Goal: Task Accomplishment & Management: Complete application form

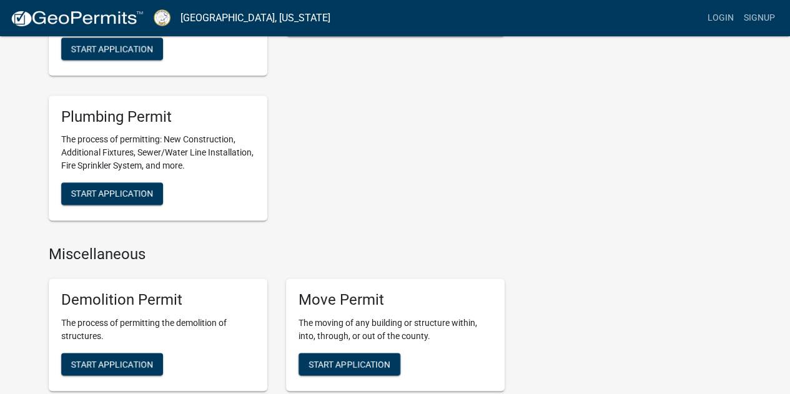
scroll to position [749, 0]
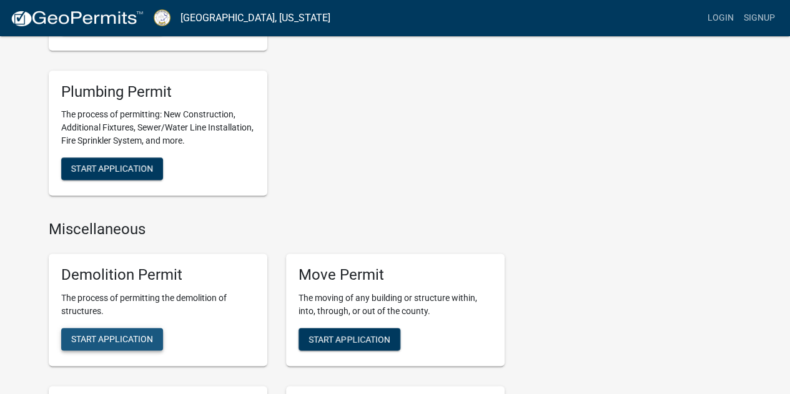
click at [107, 337] on span "Start Application" at bounding box center [112, 338] width 82 height 10
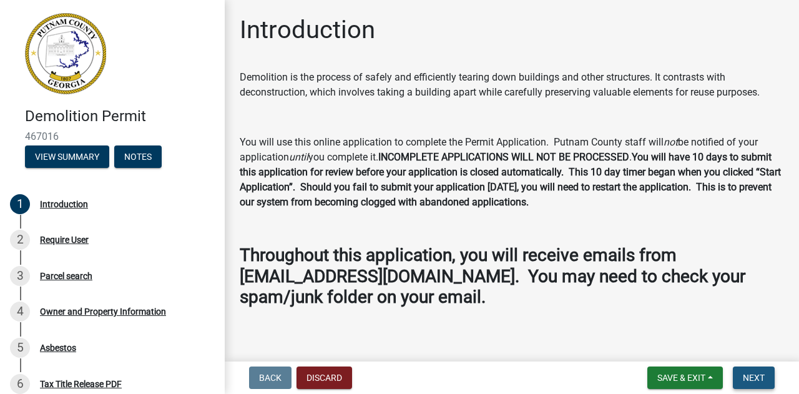
click at [755, 378] on span "Next" at bounding box center [754, 378] width 22 height 10
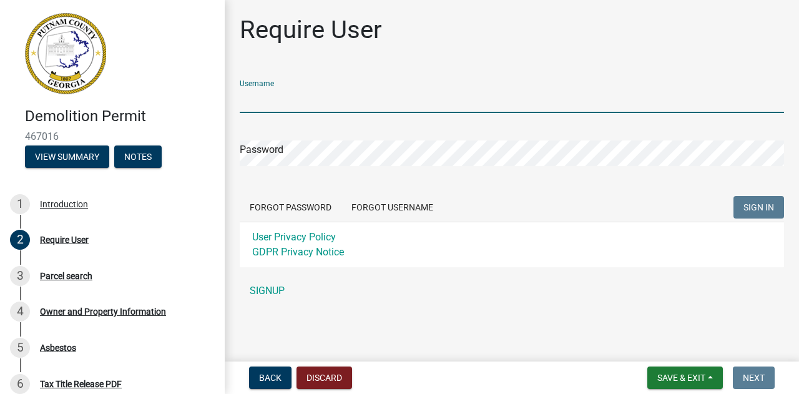
click at [256, 98] on input "Username" at bounding box center [512, 100] width 545 height 26
type input "Danrd003"
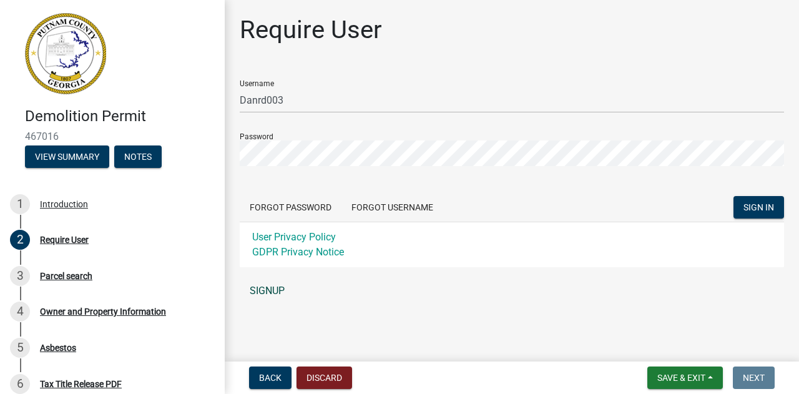
click at [267, 288] on link "SIGNUP" at bounding box center [512, 290] width 545 height 25
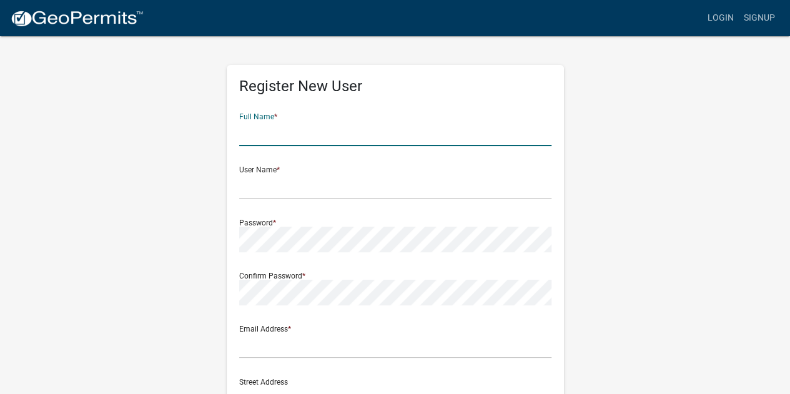
click at [259, 133] on input "text" at bounding box center [395, 134] width 312 height 26
type input "[PERSON_NAME]"
type input "[EMAIL_ADDRESS][DOMAIN_NAME]"
type input "[STREET_ADDRESS]"
type input "Waters Edge Dr."
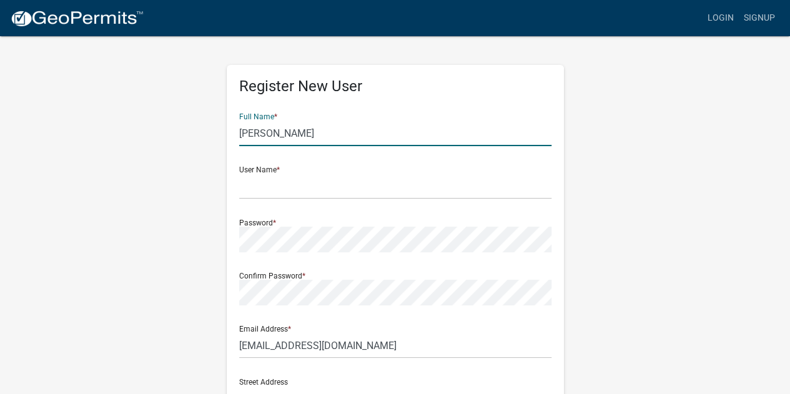
type input "[GEOGRAPHIC_DATA]"
type input "GA"
type input "30504"
type input "7703161213"
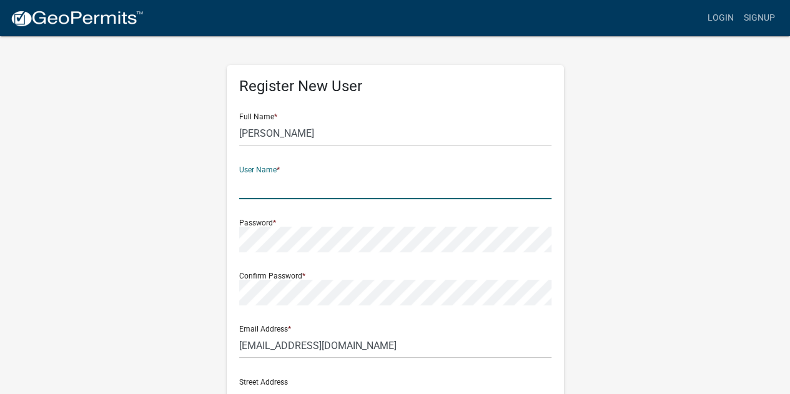
click at [259, 189] on input "text" at bounding box center [395, 187] width 312 height 26
click at [259, 189] on input "D" at bounding box center [395, 187] width 312 height 26
type input "Danrd003"
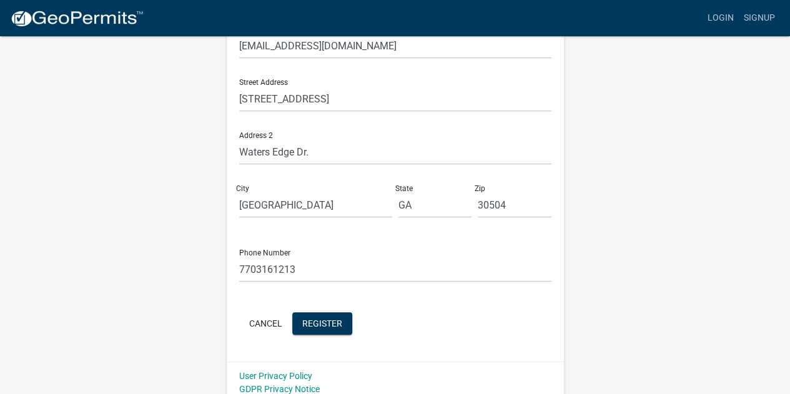
scroll to position [308, 0]
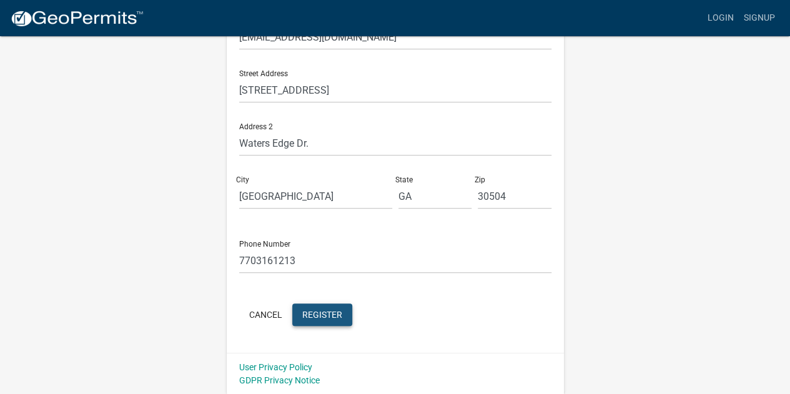
click at [320, 313] on span "Register" at bounding box center [322, 314] width 40 height 10
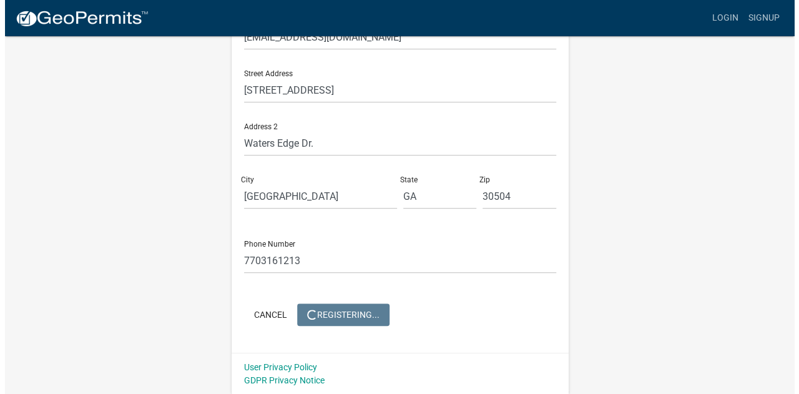
scroll to position [0, 0]
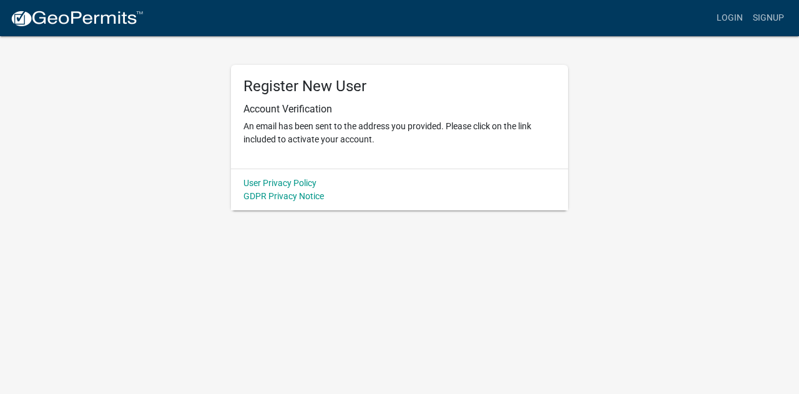
click at [443, 139] on p "An email has been sent to the address you provided. Please click on the link in…" at bounding box center [400, 133] width 312 height 26
click at [491, 139] on p "An email has been sent to the address you provided. Please click on the link in…" at bounding box center [400, 133] width 312 height 26
click at [727, 18] on link "Login" at bounding box center [730, 18] width 36 height 24
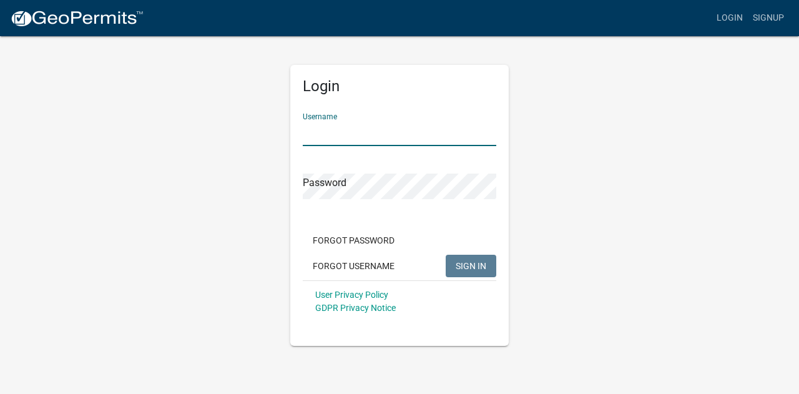
click at [323, 132] on input "Username" at bounding box center [400, 134] width 194 height 26
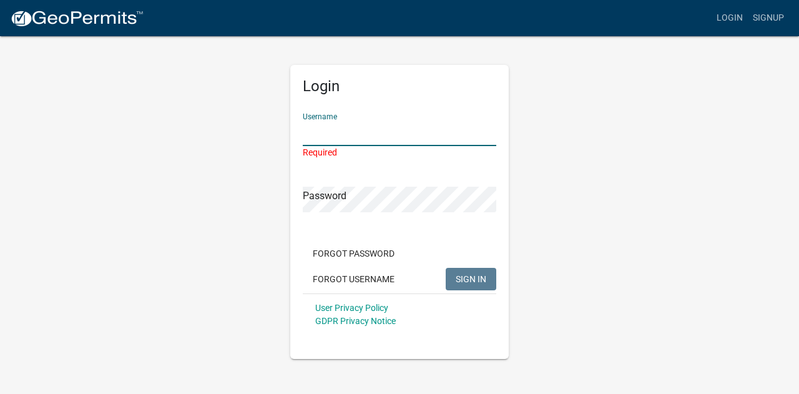
type input "Danrd003"
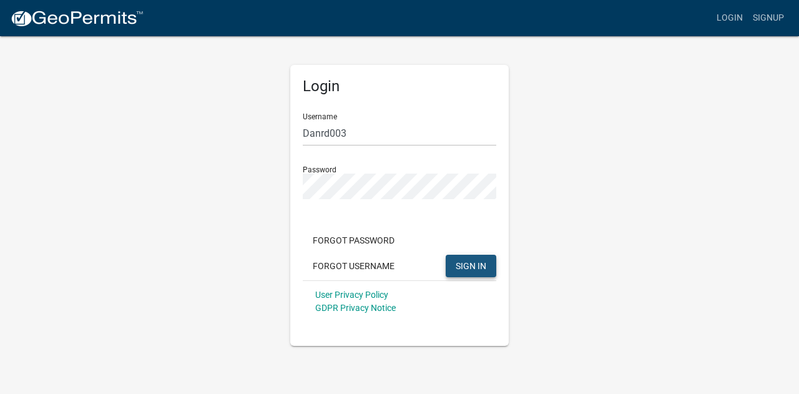
click at [469, 265] on span "SIGN IN" at bounding box center [471, 265] width 31 height 10
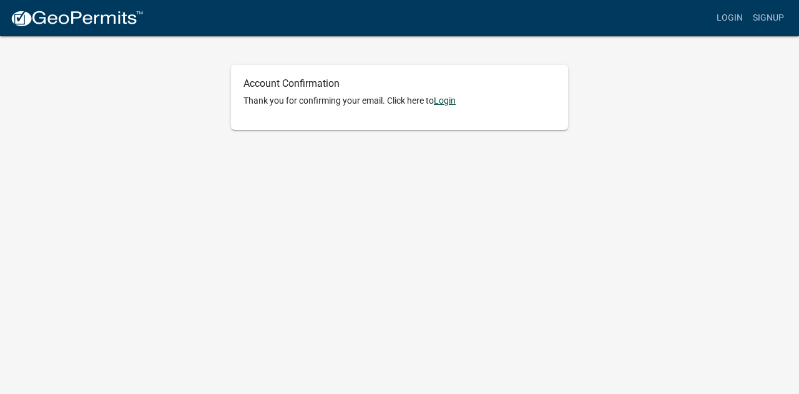
click at [450, 101] on link "Login" at bounding box center [445, 101] width 22 height 10
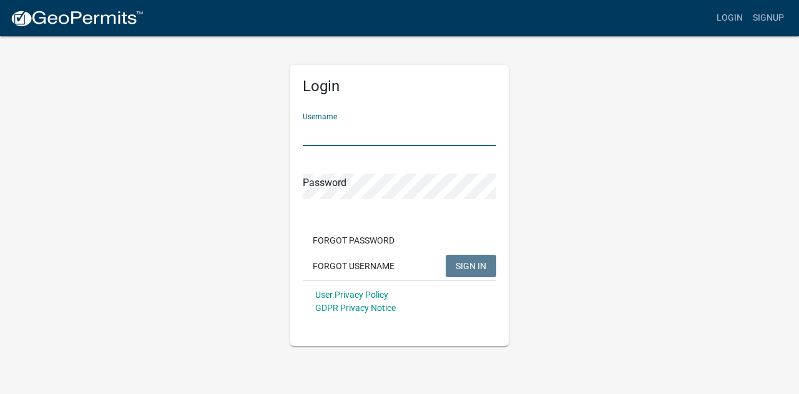
click at [319, 131] on input "Username" at bounding box center [400, 134] width 194 height 26
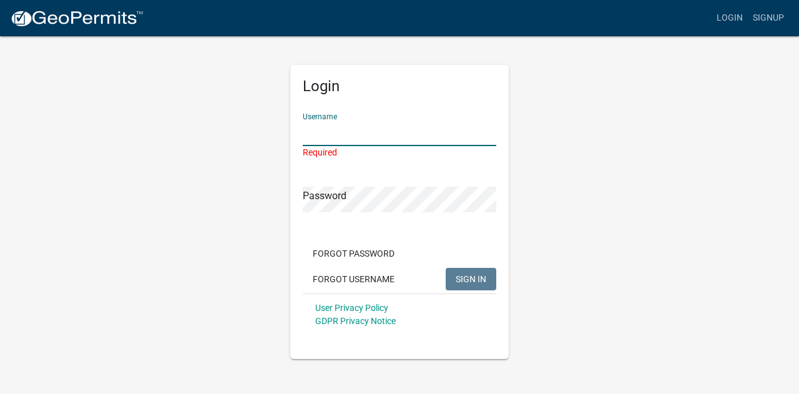
type input "Danrd003"
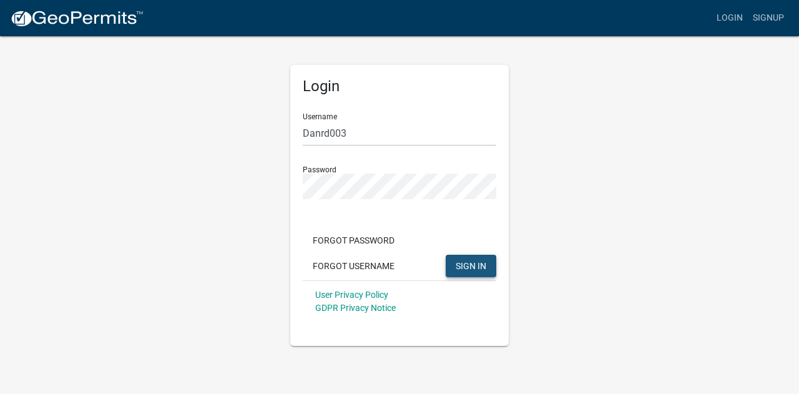
click at [470, 263] on span "SIGN IN" at bounding box center [471, 265] width 31 height 10
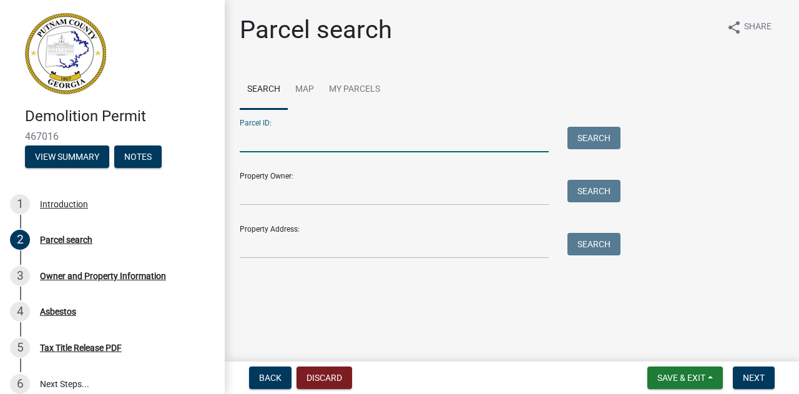
click at [258, 139] on input "Parcel ID:" at bounding box center [394, 140] width 309 height 26
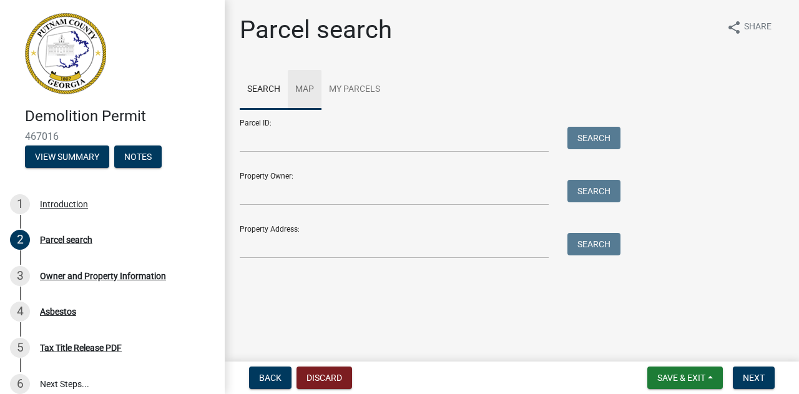
click at [305, 90] on link "Map" at bounding box center [305, 90] width 34 height 40
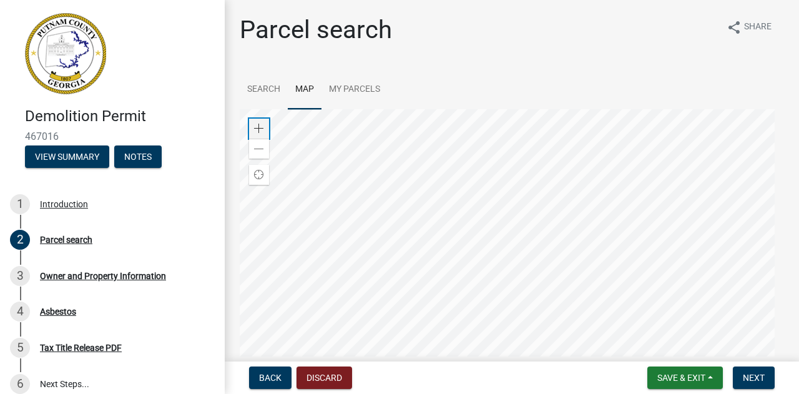
click at [255, 129] on span at bounding box center [259, 129] width 10 height 10
click at [621, 247] on div at bounding box center [512, 265] width 545 height 312
click at [537, 210] on div at bounding box center [512, 265] width 545 height 312
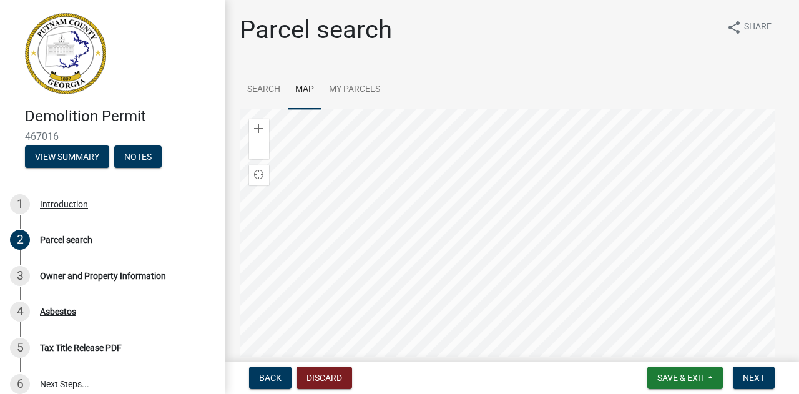
click at [588, 307] on div at bounding box center [512, 265] width 545 height 312
click at [598, 225] on div at bounding box center [512, 265] width 545 height 312
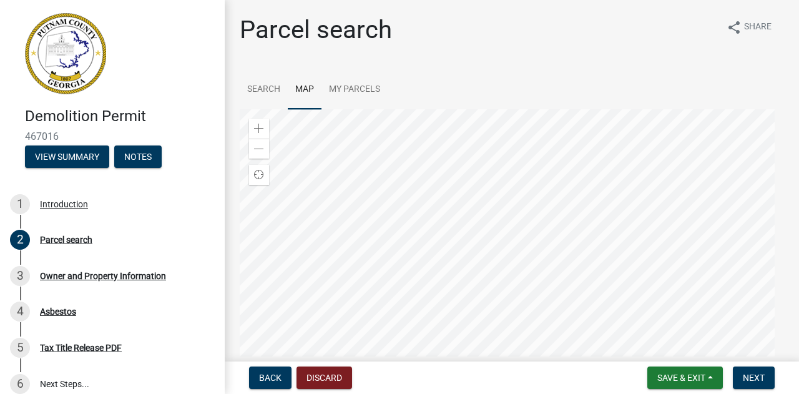
click at [576, 277] on div at bounding box center [512, 265] width 545 height 312
click at [581, 249] on div at bounding box center [512, 265] width 545 height 312
click at [571, 262] on div at bounding box center [512, 265] width 545 height 312
click at [490, 192] on div at bounding box center [512, 265] width 545 height 312
click at [520, 239] on div at bounding box center [512, 265] width 545 height 312
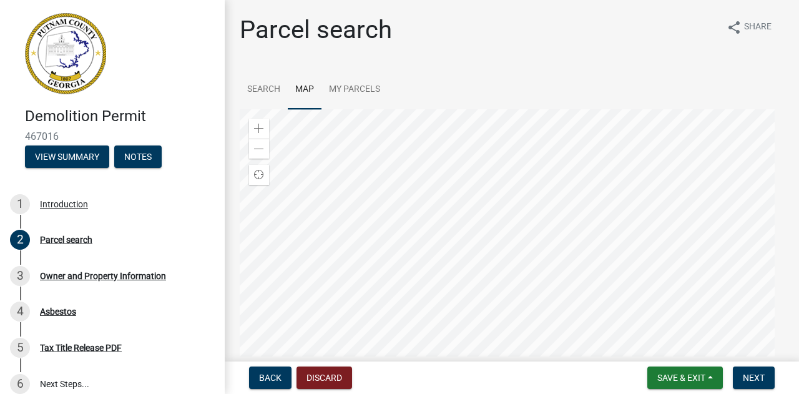
click at [536, 336] on div at bounding box center [512, 265] width 545 height 312
click at [567, 317] on div at bounding box center [512, 265] width 545 height 312
click at [572, 352] on div at bounding box center [512, 265] width 545 height 312
click at [619, 382] on div at bounding box center [512, 265] width 545 height 312
click at [599, 333] on div at bounding box center [512, 265] width 545 height 312
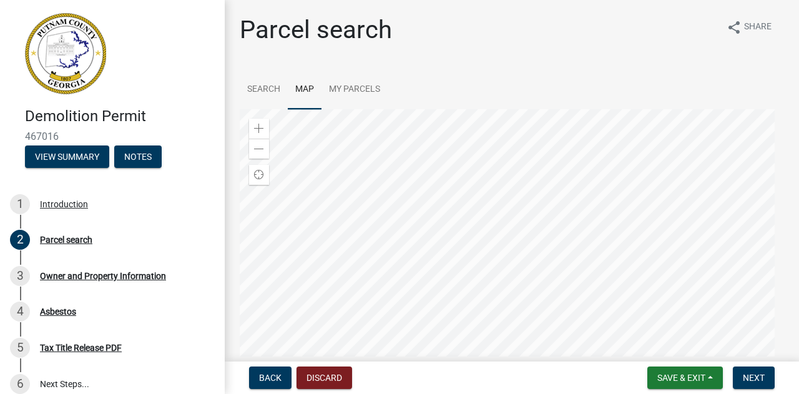
click at [602, 312] on div at bounding box center [512, 265] width 545 height 312
click at [546, 315] on div at bounding box center [512, 265] width 545 height 312
click at [546, 344] on div at bounding box center [512, 265] width 545 height 312
click at [255, 146] on span at bounding box center [259, 149] width 10 height 10
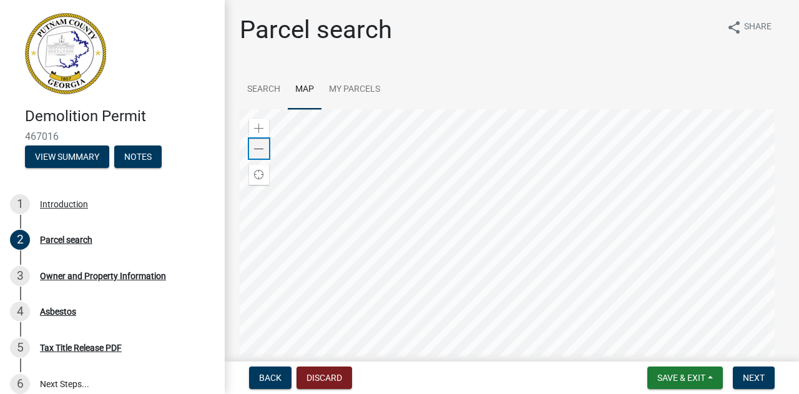
click at [255, 146] on span at bounding box center [259, 149] width 10 height 10
click at [457, 109] on div at bounding box center [512, 265] width 545 height 312
click at [445, 109] on div at bounding box center [512, 265] width 545 height 312
click at [543, 136] on div at bounding box center [512, 265] width 545 height 312
click at [635, 320] on div at bounding box center [512, 265] width 545 height 312
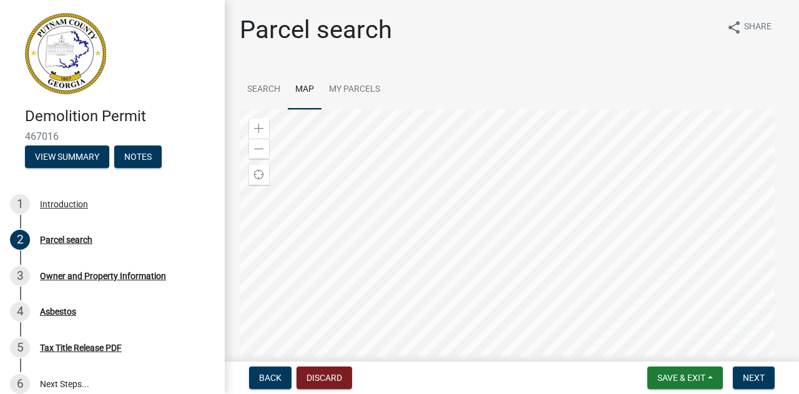
click at [621, 277] on div at bounding box center [512, 265] width 545 height 312
click at [525, 330] on div at bounding box center [512, 265] width 545 height 312
click at [498, 229] on div at bounding box center [512, 265] width 545 height 312
click at [518, 175] on div at bounding box center [512, 265] width 545 height 312
click at [530, 180] on div at bounding box center [512, 265] width 545 height 312
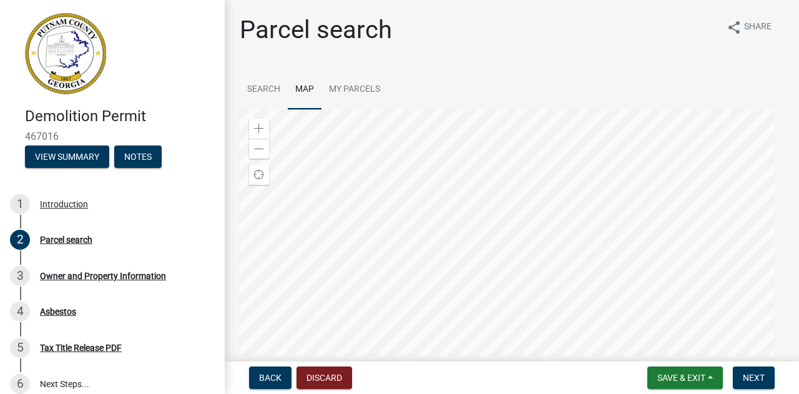
click at [523, 242] on div at bounding box center [512, 265] width 545 height 312
click at [550, 202] on div at bounding box center [512, 265] width 545 height 312
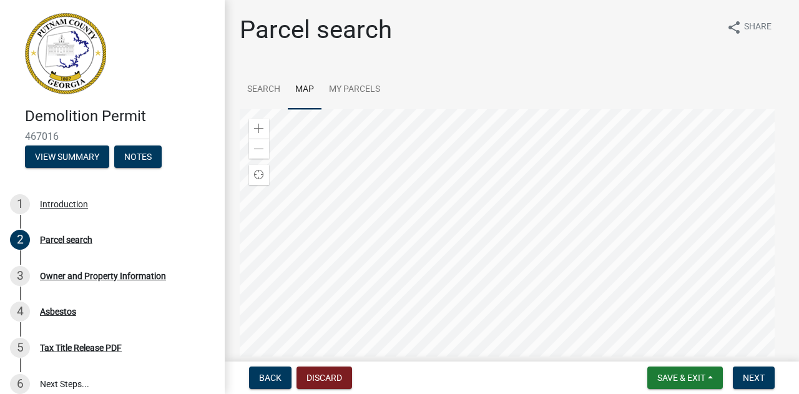
click at [550, 202] on div at bounding box center [512, 265] width 545 height 312
click at [530, 359] on div at bounding box center [512, 265] width 545 height 312
drag, startPoint x: 530, startPoint y: 359, endPoint x: 488, endPoint y: 255, distance: 111.5
click at [488, 255] on div at bounding box center [512, 265] width 545 height 312
click at [534, 243] on div at bounding box center [512, 265] width 545 height 312
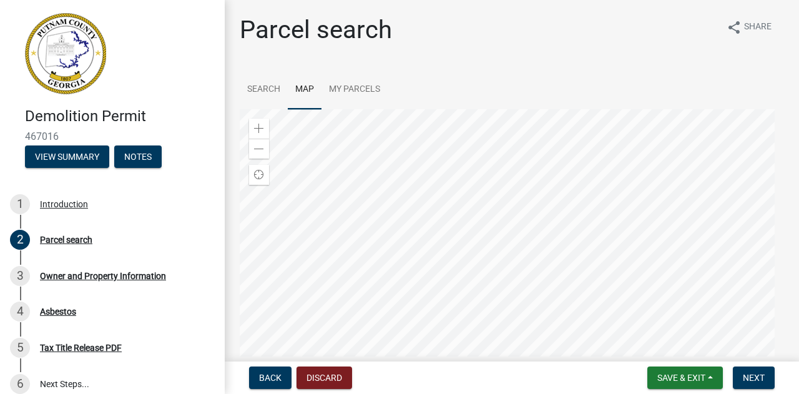
click at [534, 243] on div at bounding box center [512, 265] width 545 height 312
click at [496, 247] on div at bounding box center [512, 265] width 545 height 312
click at [533, 320] on div at bounding box center [512, 265] width 545 height 312
click at [493, 301] on div at bounding box center [512, 265] width 545 height 312
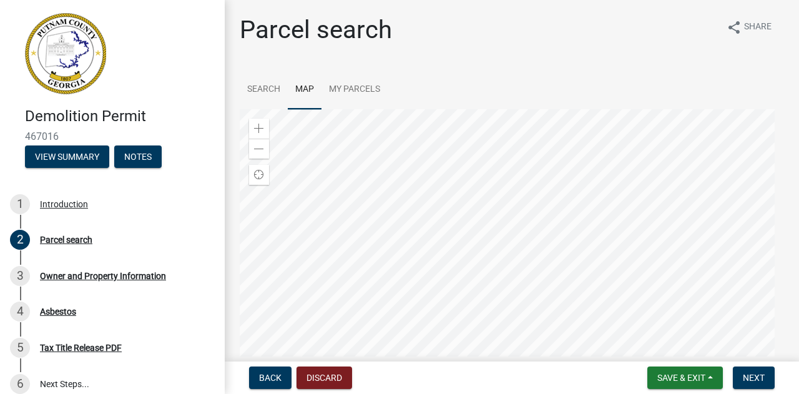
click at [475, 357] on div at bounding box center [512, 265] width 545 height 312
click at [492, 372] on div at bounding box center [512, 265] width 545 height 312
click at [476, 374] on div at bounding box center [512, 265] width 545 height 312
click at [466, 393] on div at bounding box center [512, 265] width 545 height 312
click at [470, 393] on div at bounding box center [512, 265] width 545 height 312
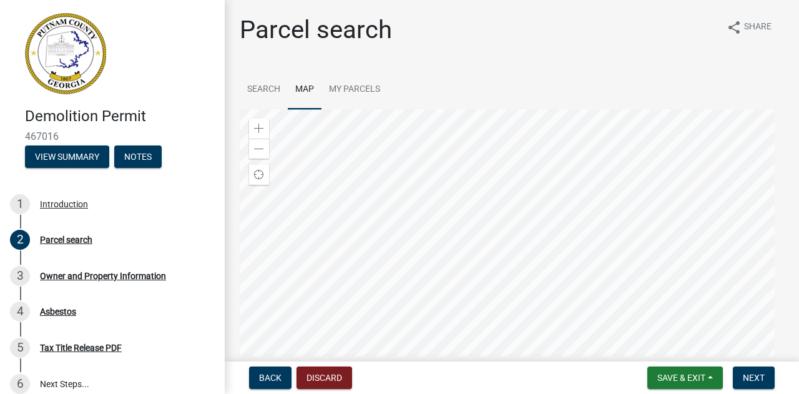
click at [535, 296] on div at bounding box center [512, 265] width 545 height 312
click at [538, 347] on div at bounding box center [512, 265] width 545 height 312
click at [497, 313] on div at bounding box center [512, 265] width 545 height 312
click at [457, 340] on div at bounding box center [512, 265] width 545 height 312
click at [406, 312] on div at bounding box center [512, 265] width 545 height 312
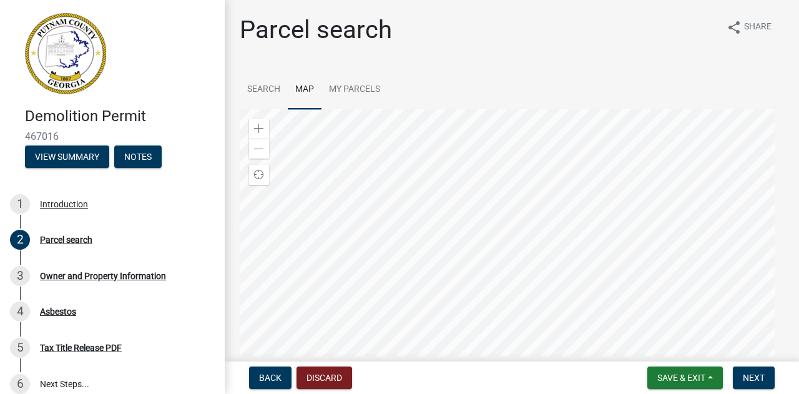
click at [441, 352] on div at bounding box center [512, 265] width 545 height 312
click at [431, 338] on div at bounding box center [512, 265] width 545 height 312
click at [433, 353] on div at bounding box center [512, 265] width 545 height 312
click at [431, 359] on div at bounding box center [512, 265] width 545 height 312
click at [446, 393] on div at bounding box center [512, 265] width 545 height 312
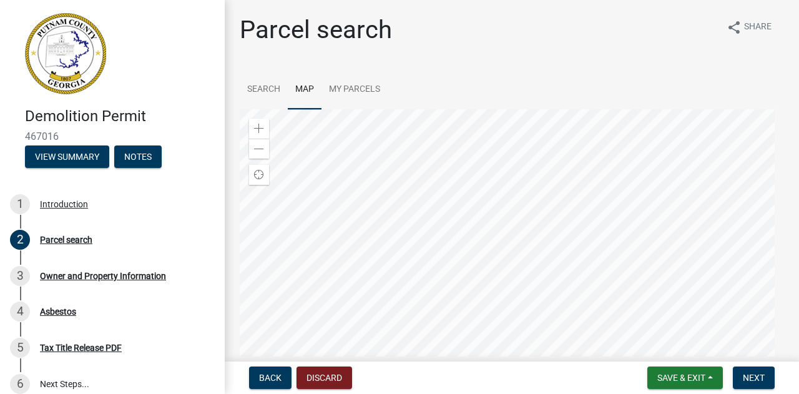
click at [462, 323] on div at bounding box center [512, 265] width 545 height 312
click at [470, 393] on div at bounding box center [512, 265] width 545 height 312
click at [504, 328] on div at bounding box center [512, 265] width 545 height 312
click at [521, 355] on div at bounding box center [512, 265] width 545 height 312
click at [470, 352] on div at bounding box center [512, 265] width 545 height 312
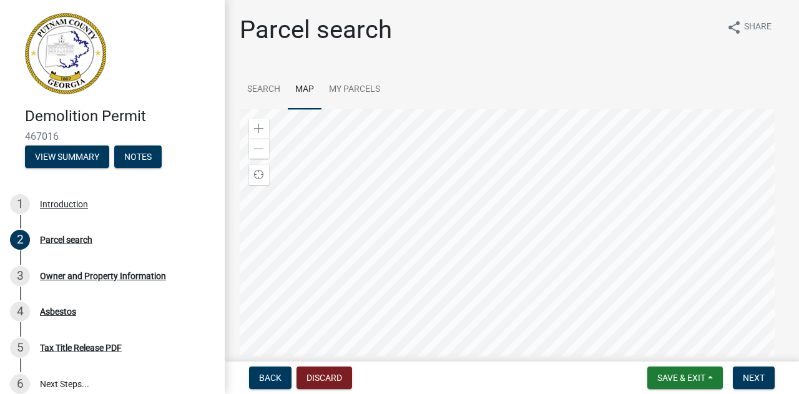
click at [522, 376] on div at bounding box center [512, 265] width 545 height 312
drag, startPoint x: 522, startPoint y: 376, endPoint x: 476, endPoint y: 367, distance: 46.5
click at [476, 367] on div at bounding box center [512, 265] width 545 height 312
click at [492, 393] on div at bounding box center [512, 265] width 545 height 312
click at [480, 357] on div at bounding box center [512, 265] width 545 height 312
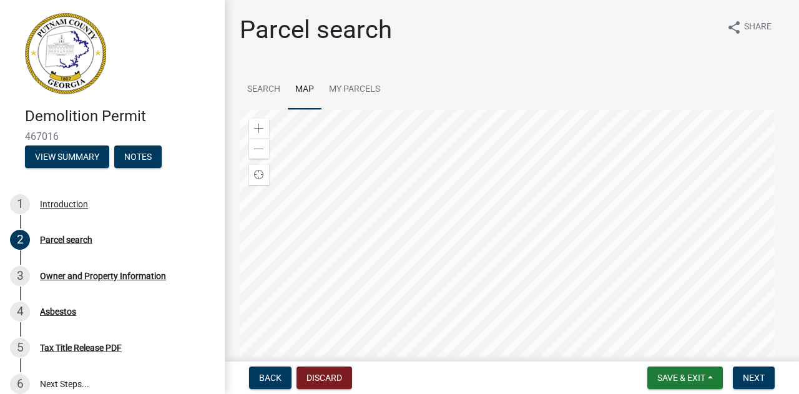
click at [477, 329] on div at bounding box center [512, 265] width 545 height 312
click at [531, 338] on div at bounding box center [512, 265] width 545 height 312
click at [520, 317] on div at bounding box center [512, 265] width 545 height 312
click at [531, 342] on div at bounding box center [512, 265] width 545 height 312
click at [486, 320] on div at bounding box center [512, 265] width 545 height 312
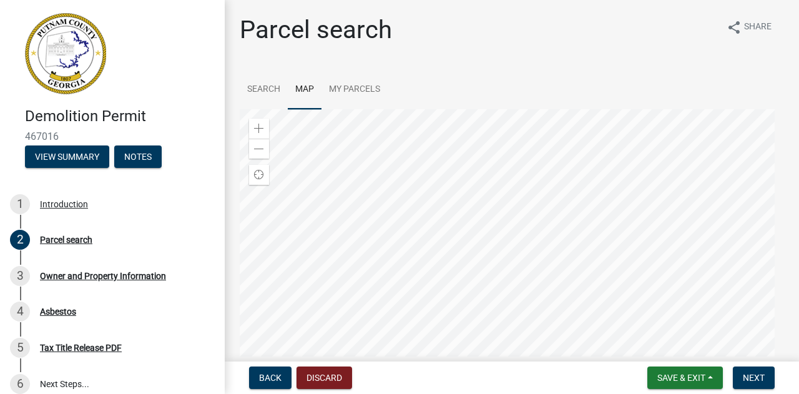
click at [571, 283] on div at bounding box center [512, 265] width 545 height 312
click at [599, 278] on div at bounding box center [512, 265] width 545 height 312
click at [656, 285] on div at bounding box center [512, 265] width 545 height 312
click at [409, 129] on div at bounding box center [512, 265] width 545 height 312
click at [438, 111] on div at bounding box center [512, 265] width 545 height 312
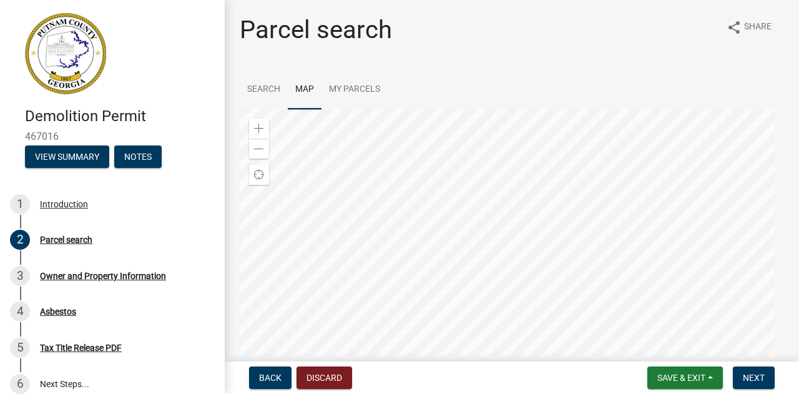
click at [326, 243] on div at bounding box center [512, 265] width 545 height 312
click at [669, 320] on div at bounding box center [512, 265] width 545 height 312
click at [455, 116] on div at bounding box center [512, 265] width 545 height 312
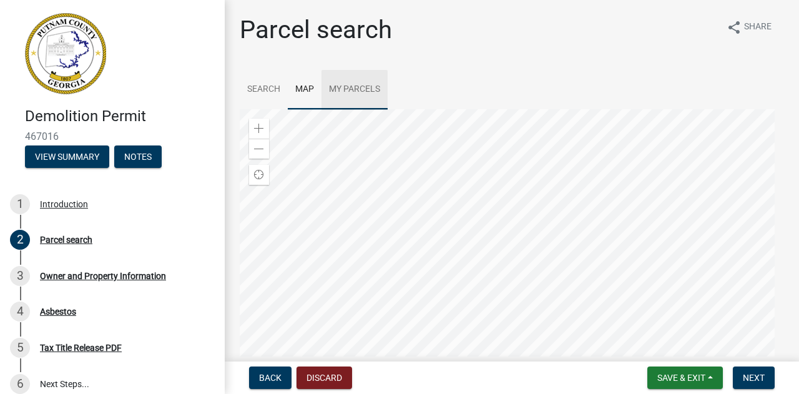
click at [348, 87] on link "My Parcels" at bounding box center [355, 90] width 66 height 40
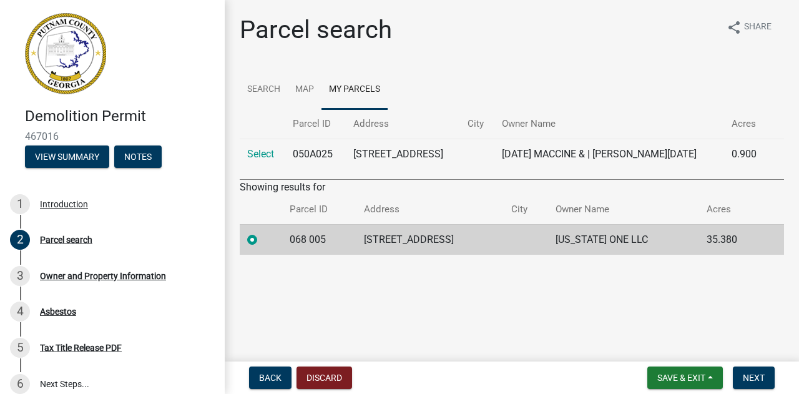
click at [397, 254] on td "140 UNION CHAPEL RD" at bounding box center [430, 239] width 147 height 31
click at [754, 379] on span "Next" at bounding box center [754, 378] width 22 height 10
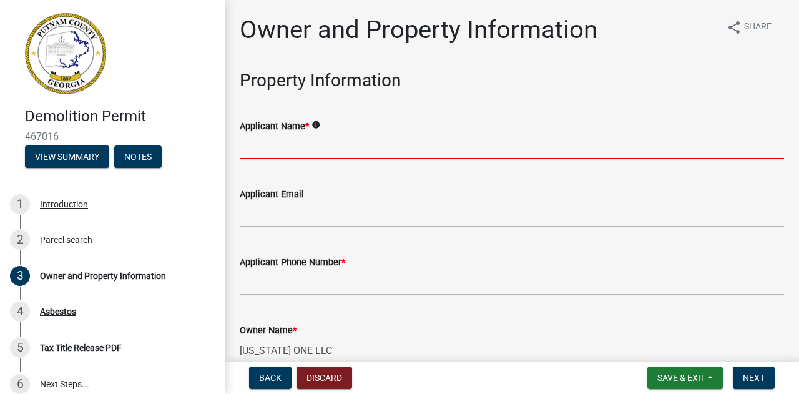
click at [277, 134] on input "Applicant Name *" at bounding box center [512, 147] width 545 height 26
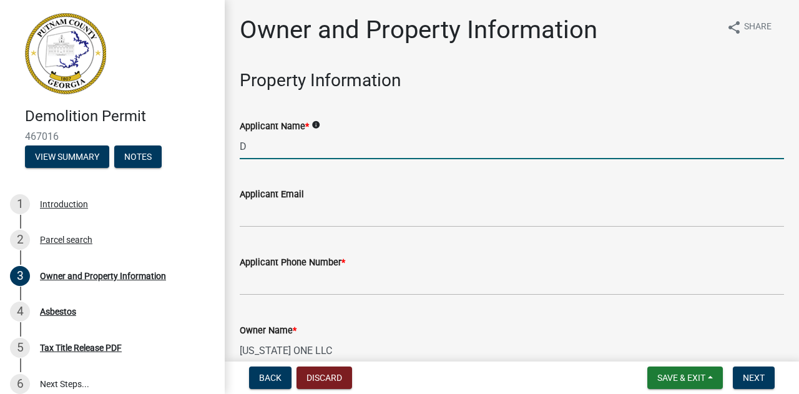
click at [277, 134] on input "D" at bounding box center [512, 147] width 545 height 26
type input "Dan Davis"
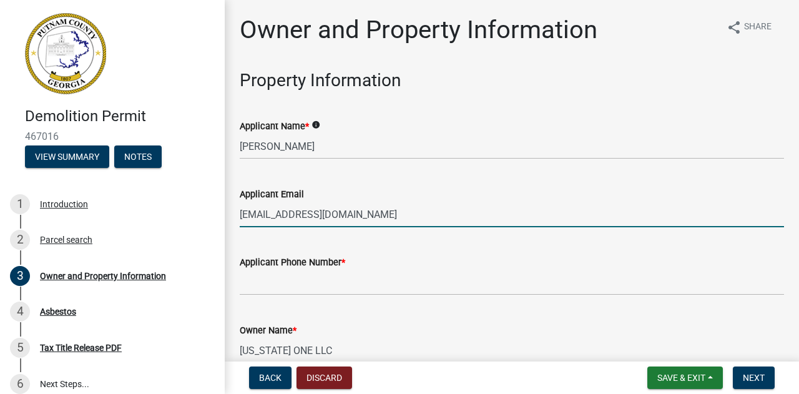
type input "DanReedDavis@gmail.com"
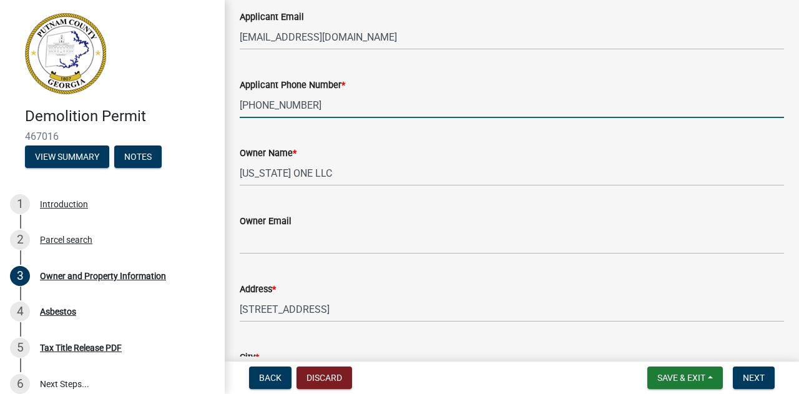
scroll to position [226, 0]
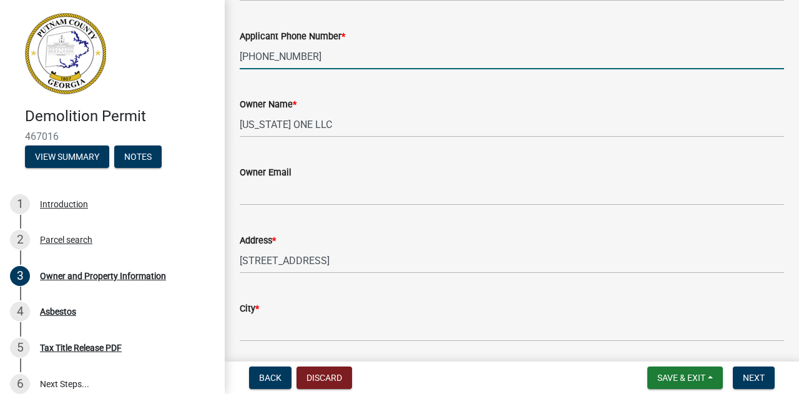
type input "770-316-1213"
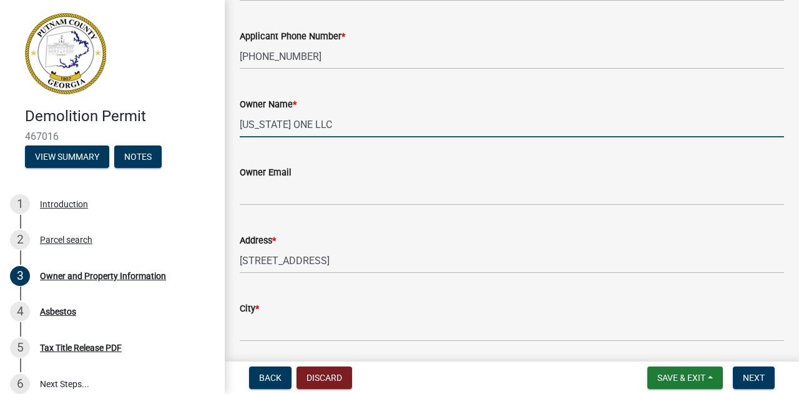
drag, startPoint x: 327, startPoint y: 126, endPoint x: 222, endPoint y: 136, distance: 105.4
click at [222, 136] on div "Demolition Permit 467016 View Summary Notes 1 Introduction 2 Parcel search 3 Ow…" at bounding box center [399, 197] width 799 height 394
type input "Stone LLC"
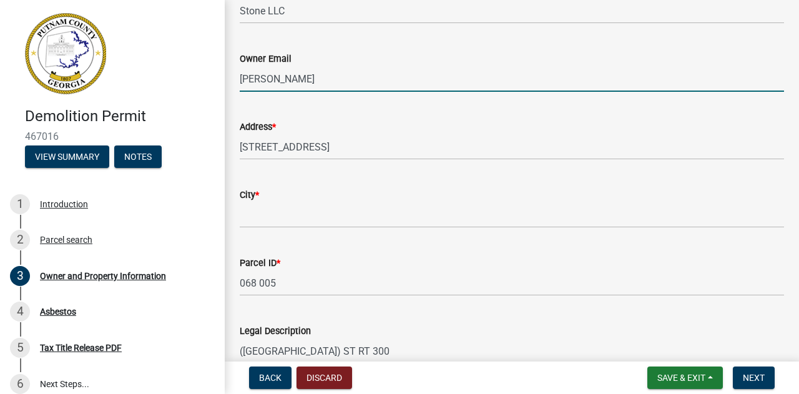
scroll to position [332, 0]
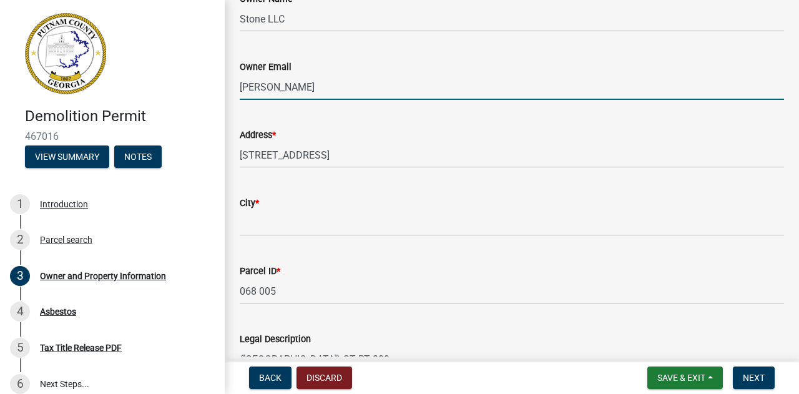
type input "Dan Davis"
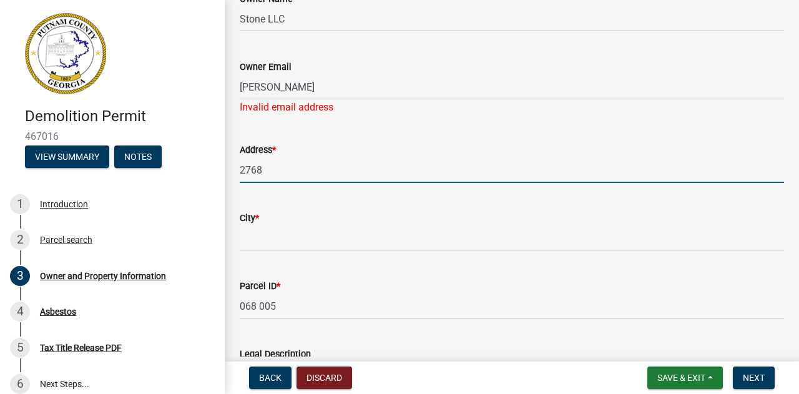
type input "2768 Waters Edge Drive"
type input "Gainesville"
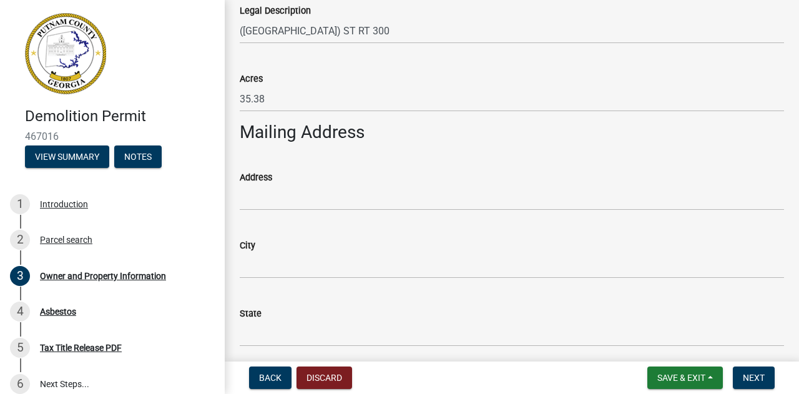
scroll to position [698, 0]
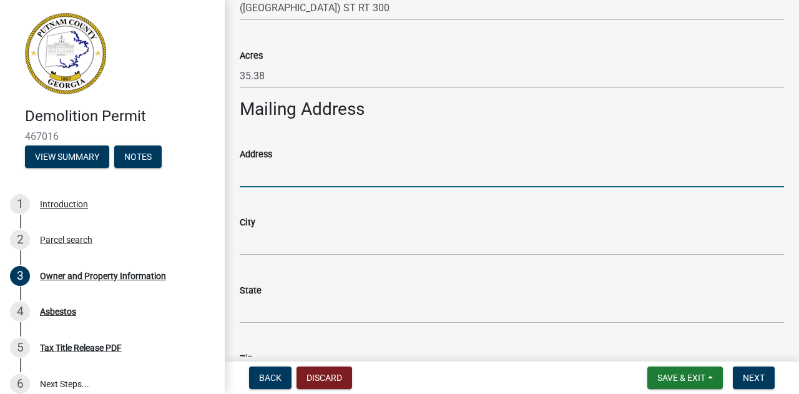
click at [254, 180] on input "Address" at bounding box center [512, 175] width 545 height 26
type input "2768 Waters Edge Drive"
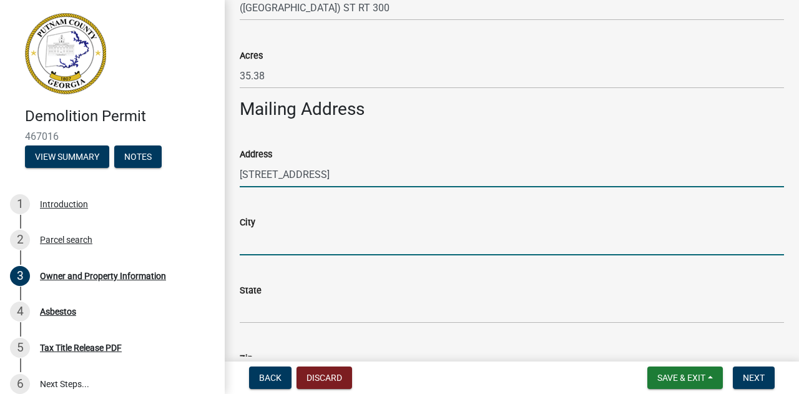
type input "Gainesville"
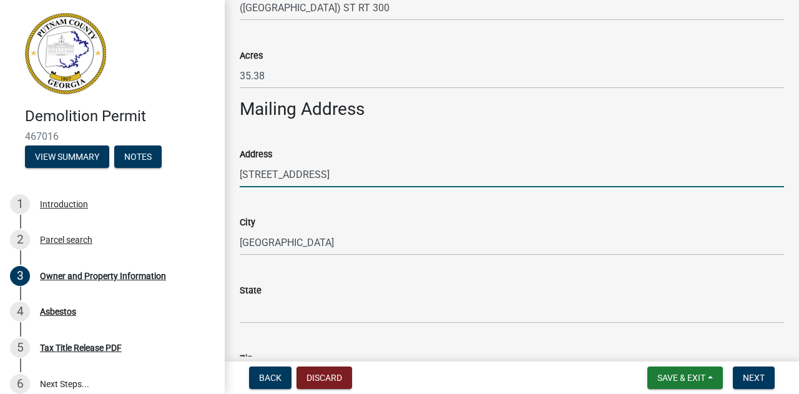
type input "GA"
type input "30504"
type input "Dan R Davis"
type input "7703161213"
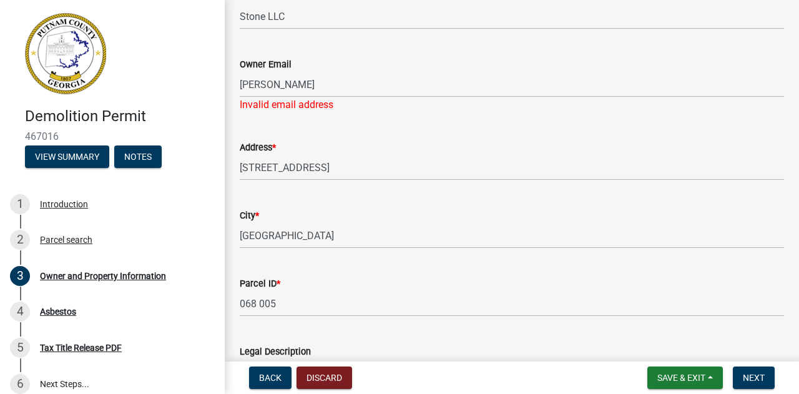
scroll to position [332, 0]
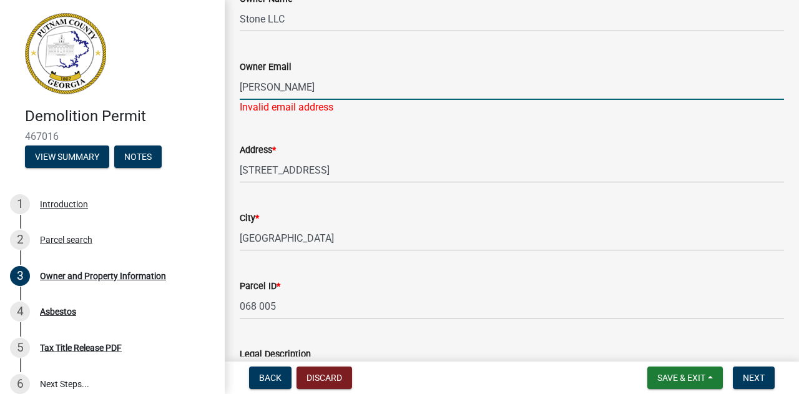
drag, startPoint x: 293, startPoint y: 87, endPoint x: 184, endPoint y: 92, distance: 110.0
click at [184, 92] on div "Demolition Permit 467016 View Summary Notes 1 Introduction 2 Parcel search 3 Ow…" at bounding box center [399, 197] width 799 height 394
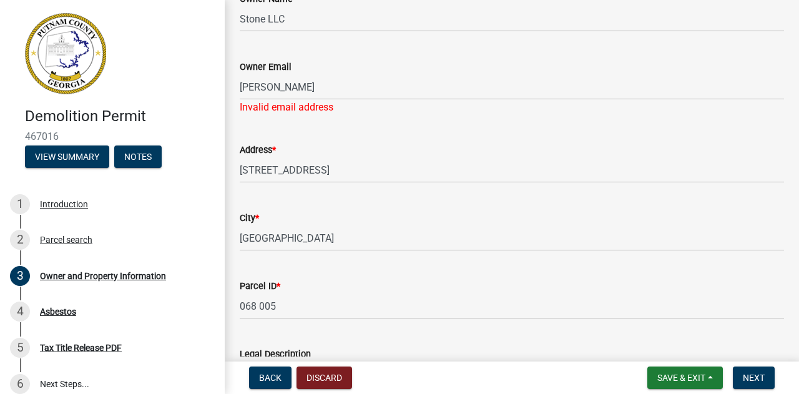
click at [184, 92] on link at bounding box center [107, 53] width 195 height 87
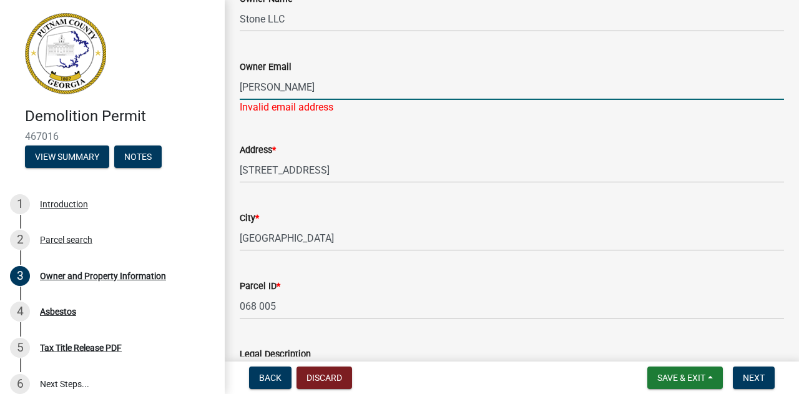
type input "danreeddavis@gmail.com"
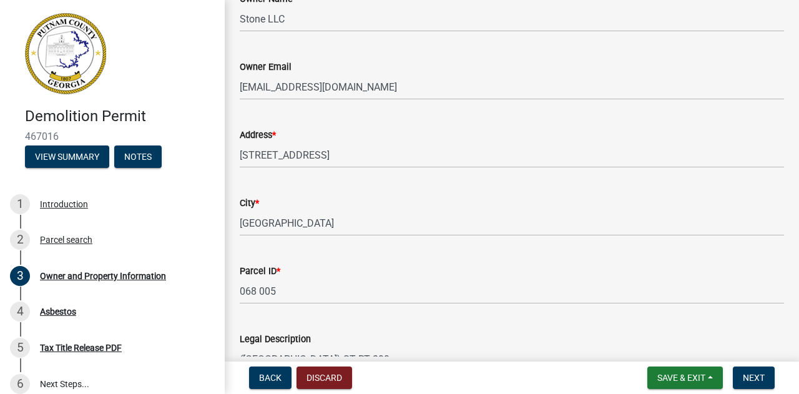
click at [383, 131] on div "Address * 2768 Waters Edge Drive" at bounding box center [512, 139] width 545 height 58
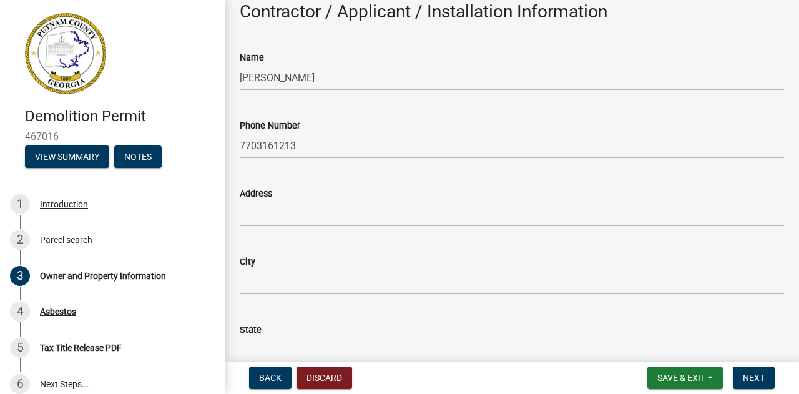
scroll to position [1137, 0]
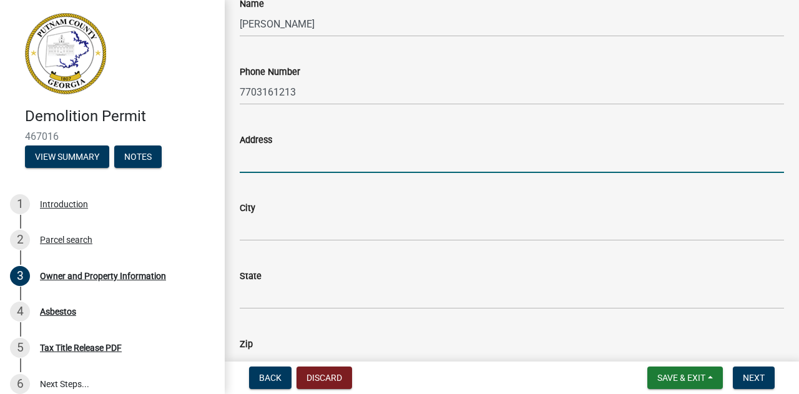
click at [254, 158] on input "Address" at bounding box center [512, 160] width 545 height 26
type input "2768 Waters Edge Drive"
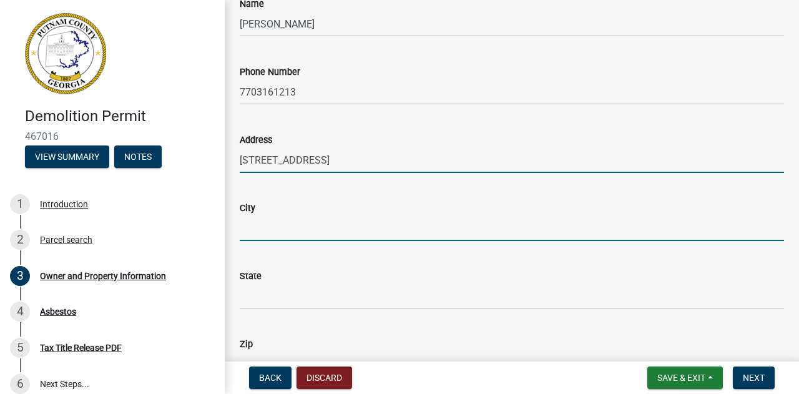
type input "Gainesville"
type input "GA"
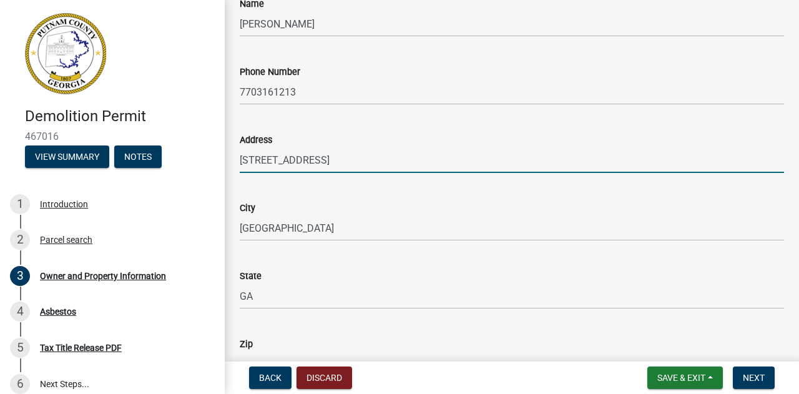
type input "30504"
type input "danreeddavis@gmail.com"
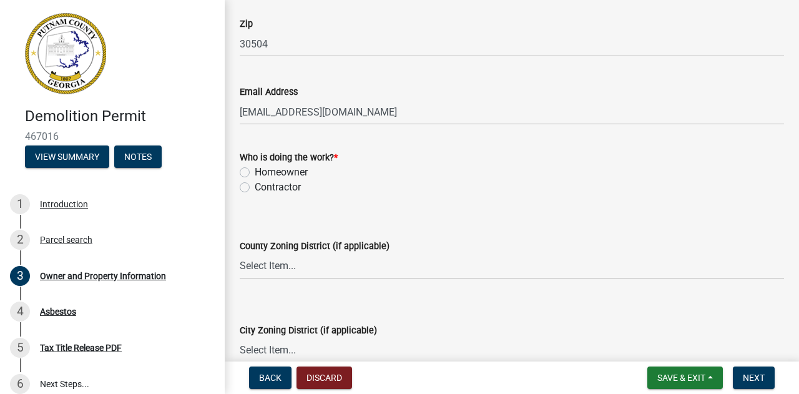
scroll to position [1465, 0]
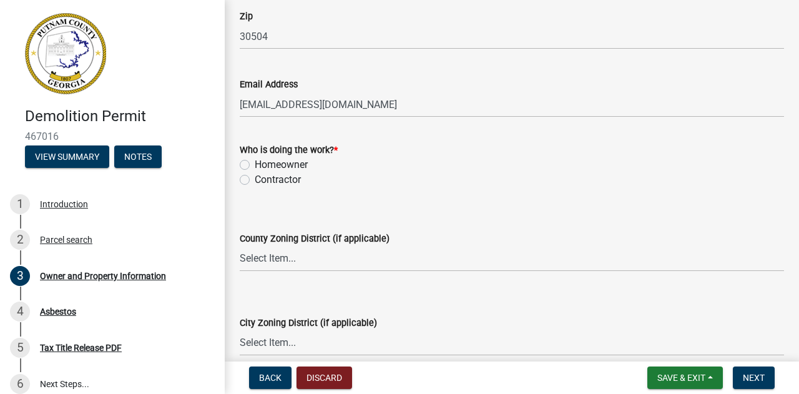
click at [255, 165] on label "Homeowner" at bounding box center [281, 164] width 53 height 15
click at [255, 165] on input "Homeowner" at bounding box center [259, 161] width 8 height 8
radio input "true"
click at [270, 259] on select "Select Item... AG-1 R-1R R-1 R-2 MHP RM-1 RM-3 C-1 C-2 I-M PUD N/A" at bounding box center [512, 259] width 545 height 26
click at [240, 246] on select "Select Item... AG-1 R-1R R-1 R-2 MHP RM-1 RM-3 C-1 C-2 I-M PUD N/A" at bounding box center [512, 259] width 545 height 26
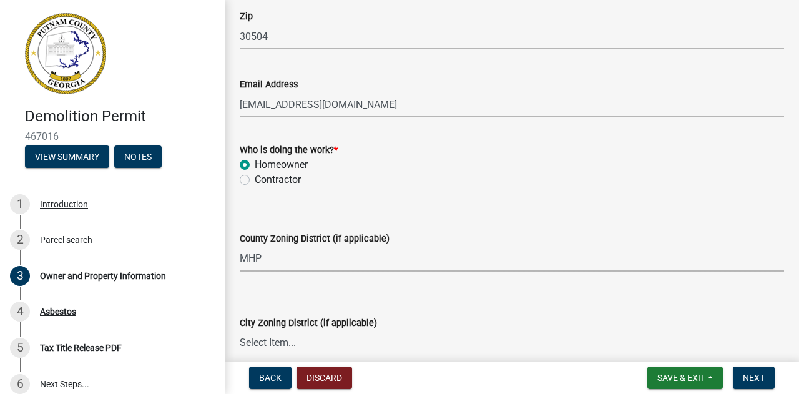
select select "a921f109-a208-434c-a008-8d888d60ee4b"
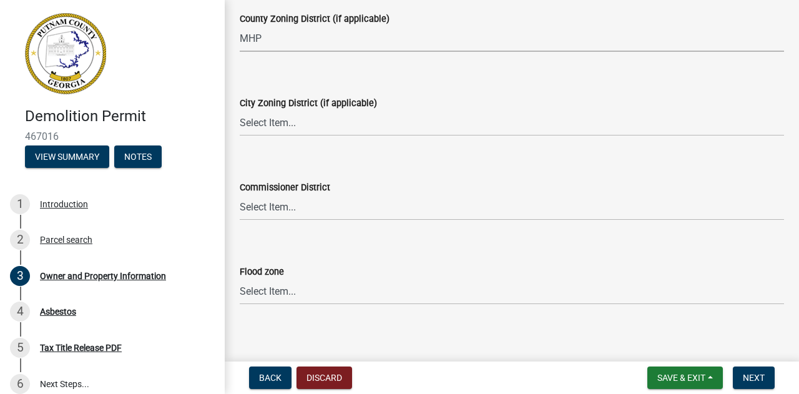
scroll to position [1692, 0]
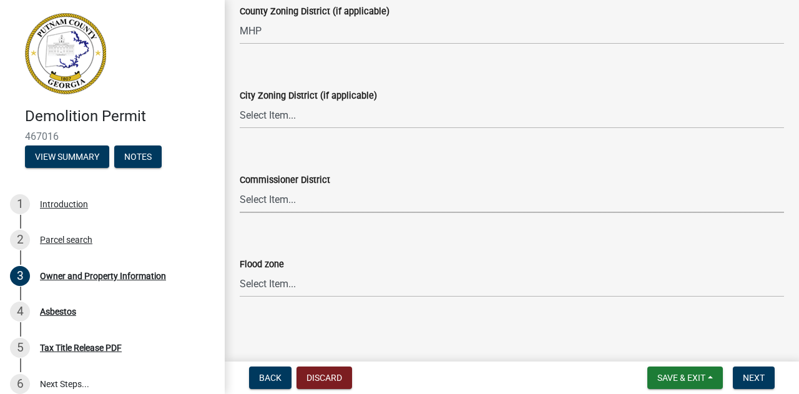
click at [274, 199] on select "Select Item... District 1 District 2 District 3 District 4" at bounding box center [512, 200] width 545 height 26
click at [752, 381] on span "Next" at bounding box center [754, 378] width 22 height 10
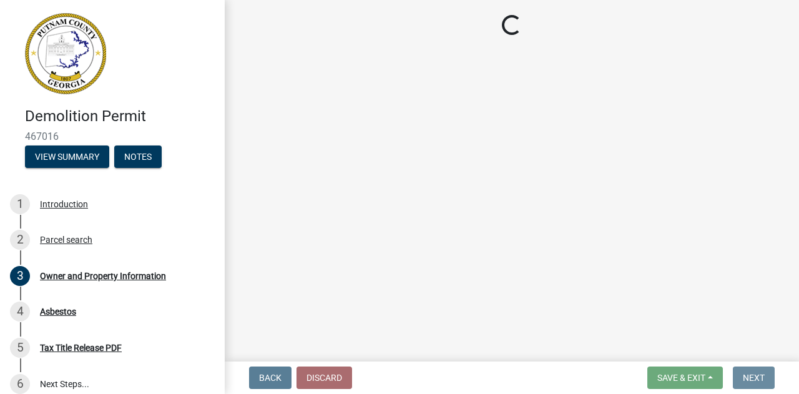
scroll to position [0, 0]
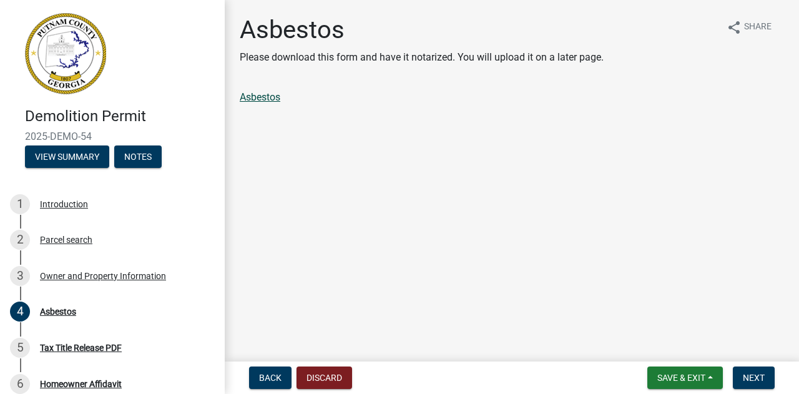
click at [260, 97] on link "Asbestos" at bounding box center [260, 97] width 41 height 12
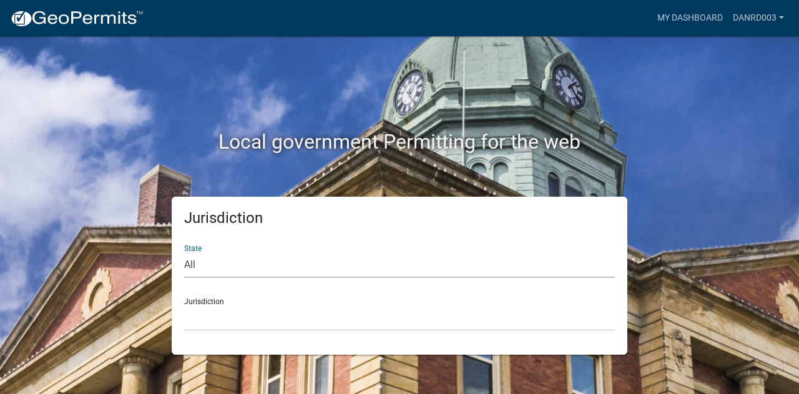
click at [215, 269] on select "All Colorado Georgia Indiana Iowa Kansas Minnesota Ohio South Carolina Wisconsin" at bounding box center [399, 265] width 431 height 26
select select "[US_STATE]"
click at [184, 252] on select "All Colorado Georgia Indiana Iowa Kansas Minnesota Ohio South Carolina Wisconsin" at bounding box center [399, 265] width 431 height 26
click at [231, 303] on div "Jurisdiction Cook County, Georgia Crawford County, Georgia Gilmer County, Georg…" at bounding box center [399, 309] width 431 height 43
click at [228, 325] on select "Cook County, Georgia Crawford County, Georgia Gilmer County, Georgia Haralson C…" at bounding box center [399, 318] width 431 height 26
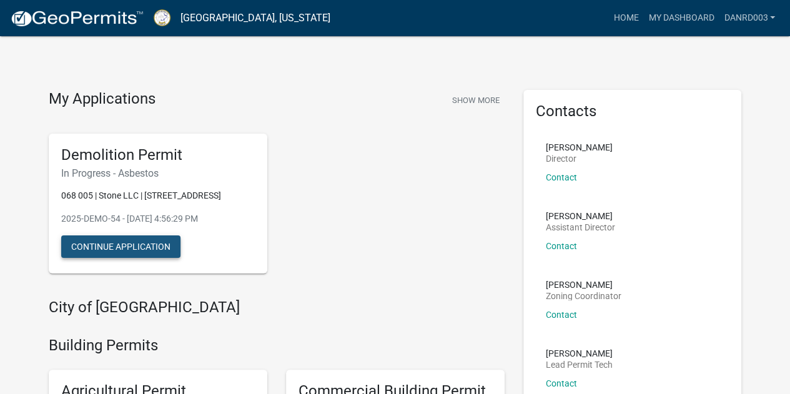
click at [110, 244] on button "Continue Application" at bounding box center [120, 246] width 119 height 22
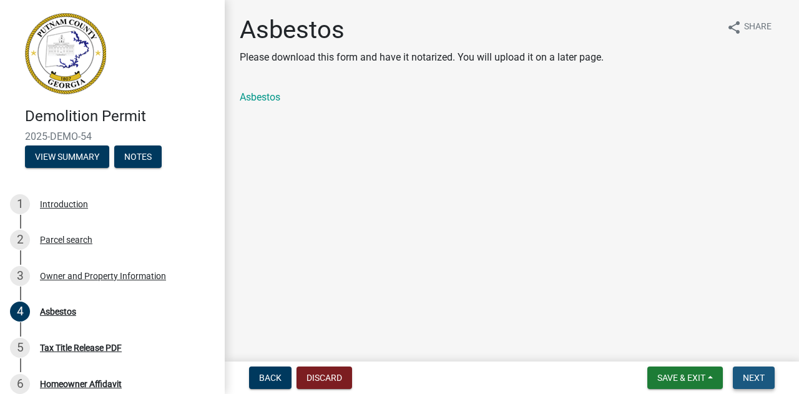
click at [755, 378] on span "Next" at bounding box center [754, 378] width 22 height 10
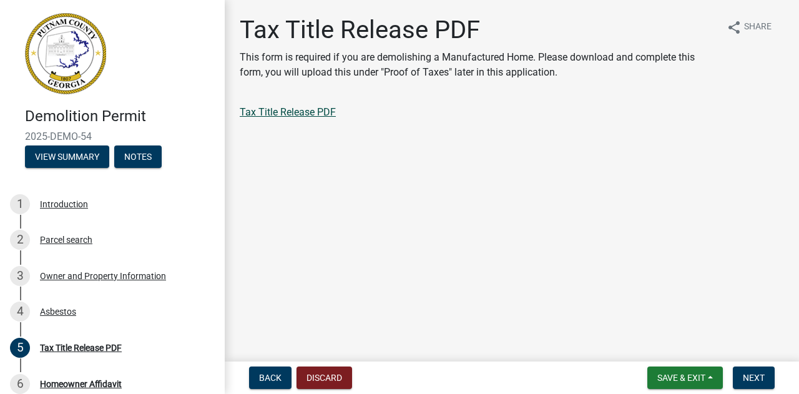
click at [292, 114] on link "Tax Title Release PDF" at bounding box center [288, 112] width 96 height 12
